Goal: Obtain resource: Obtain resource

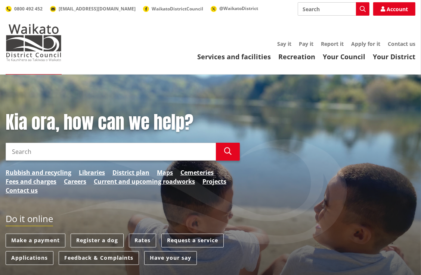
click at [304, 9] on input "Search" at bounding box center [333, 8] width 72 height 13
type input "submission template"
click at [362, 6] on icon "button" at bounding box center [362, 9] width 6 height 6
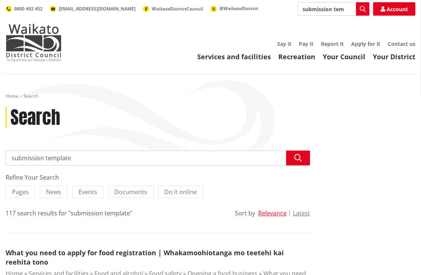
click at [351, 12] on input "submission template" at bounding box center [333, 8] width 72 height 13
type input "t"
type input "Papahua Reserve camp"
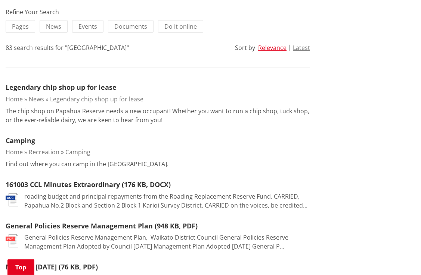
scroll to position [159, 0]
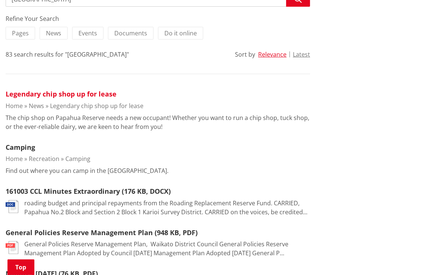
click at [91, 92] on link "Legendary chip shop up for lease" at bounding box center [61, 94] width 111 height 9
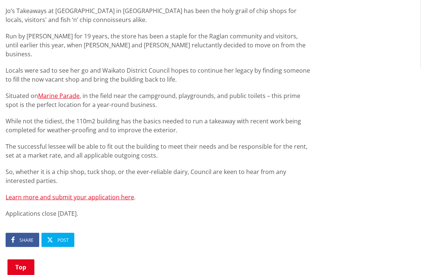
scroll to position [407, 0]
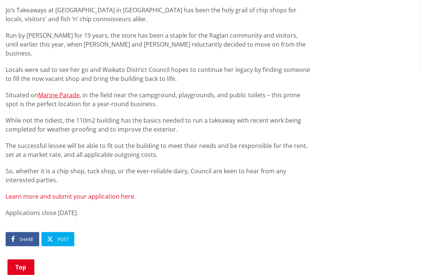
click at [93, 193] on link "Learn more and submit your application here" at bounding box center [70, 197] width 128 height 8
